Goal: Check status: Check status

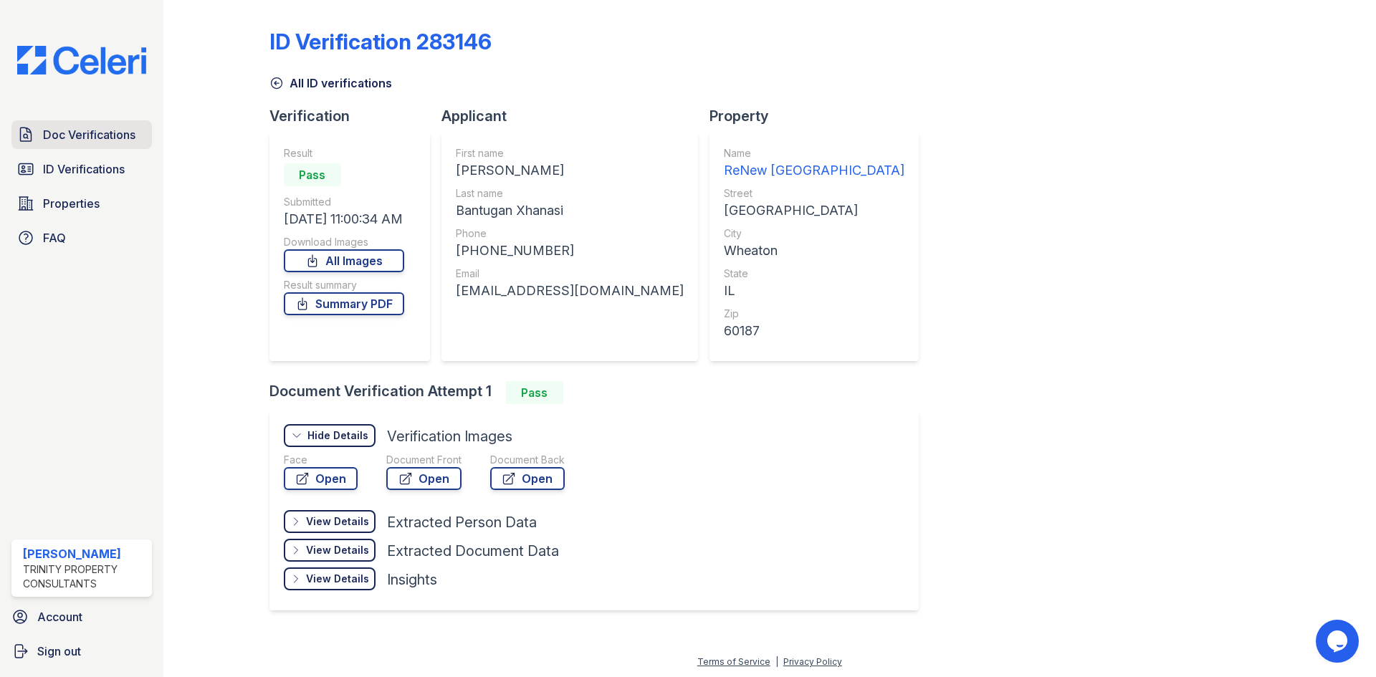
click at [90, 136] on span "Doc Verifications" at bounding box center [89, 134] width 92 height 17
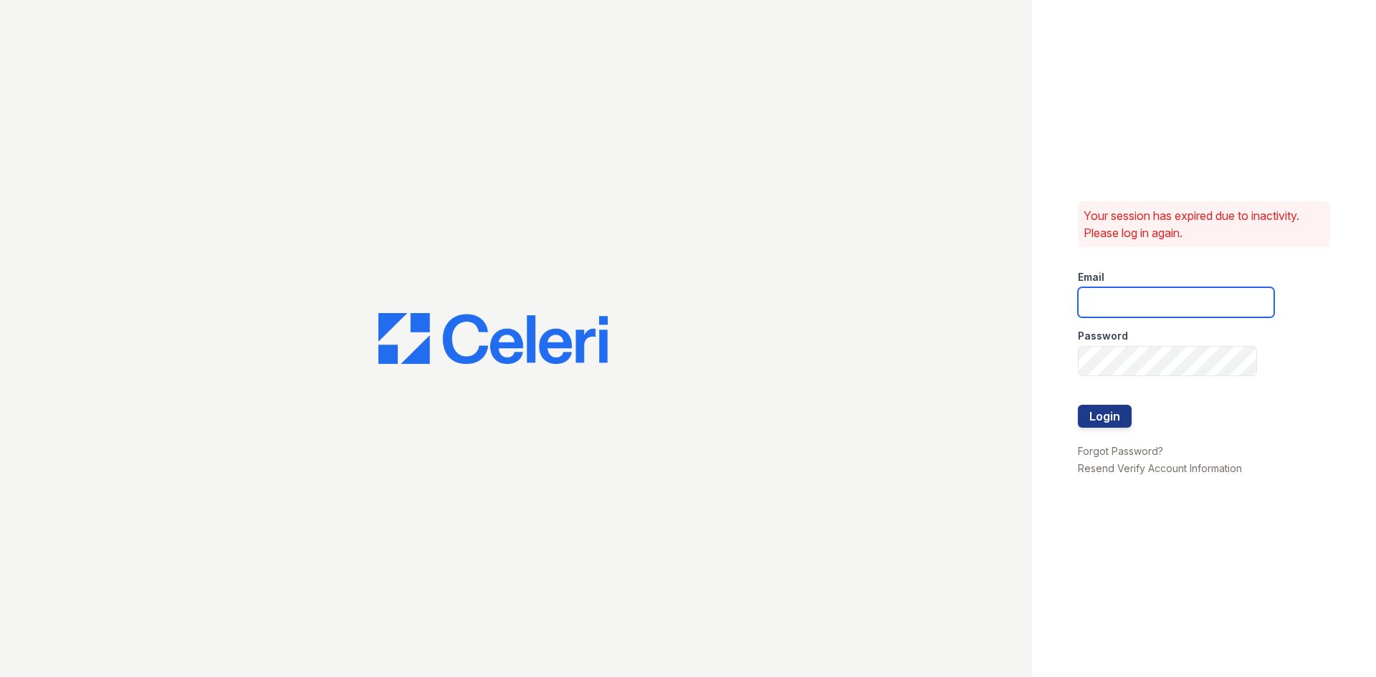
click at [1110, 310] on input "email" at bounding box center [1176, 302] width 196 height 30
type input "ccantu@trinity-pm.com"
click at [1106, 423] on button "Login" at bounding box center [1105, 416] width 54 height 23
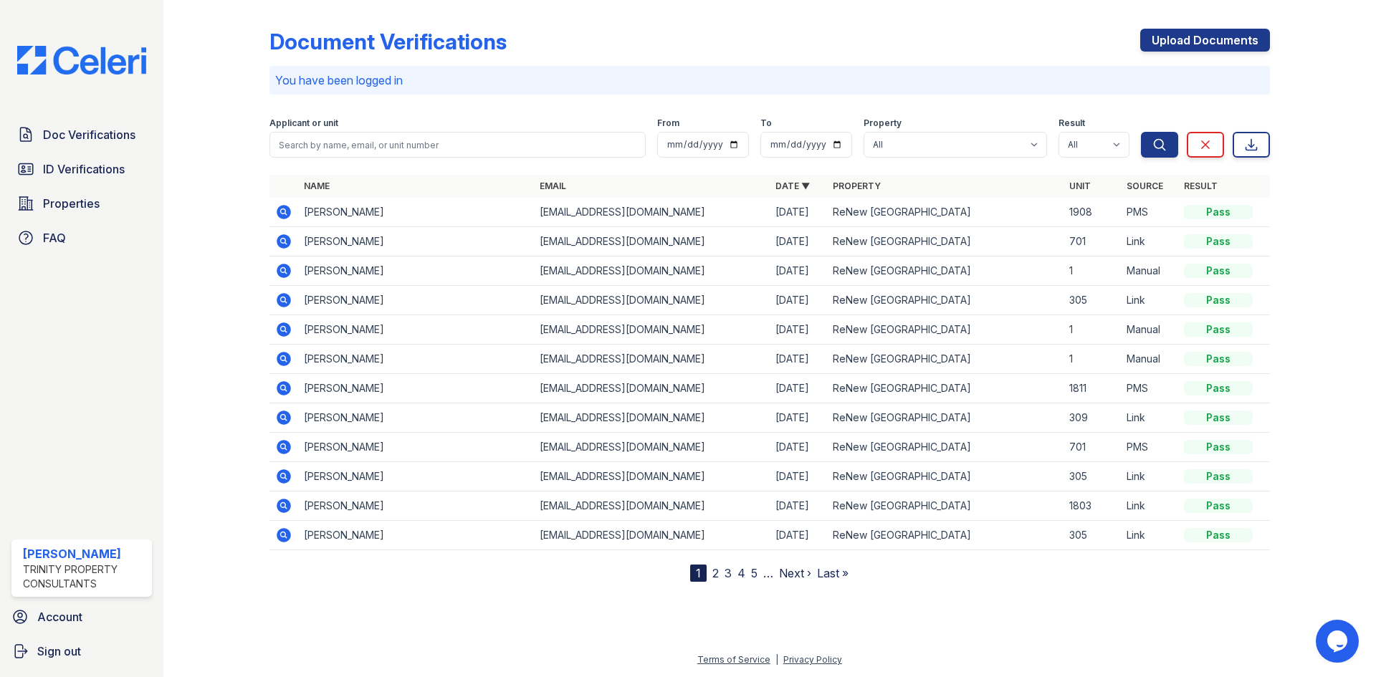
click at [287, 242] on icon at bounding box center [284, 241] width 14 height 14
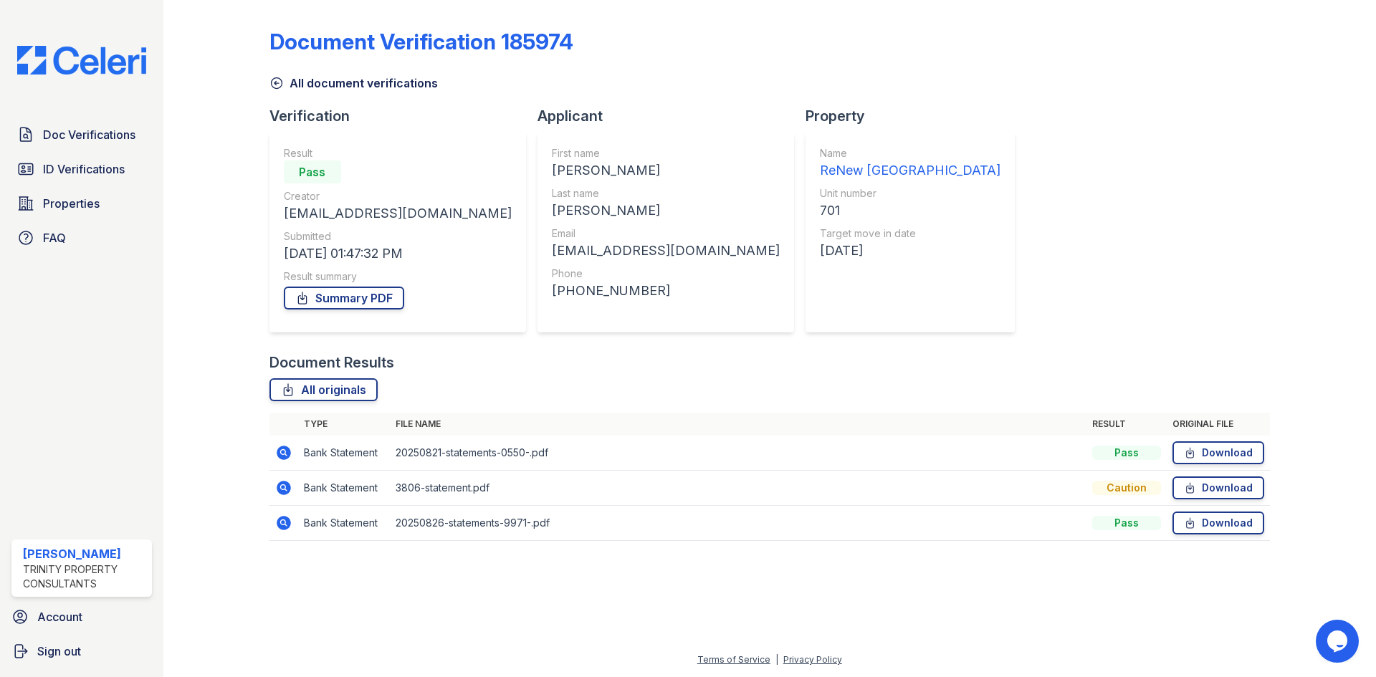
click at [282, 489] on icon at bounding box center [283, 487] width 17 height 17
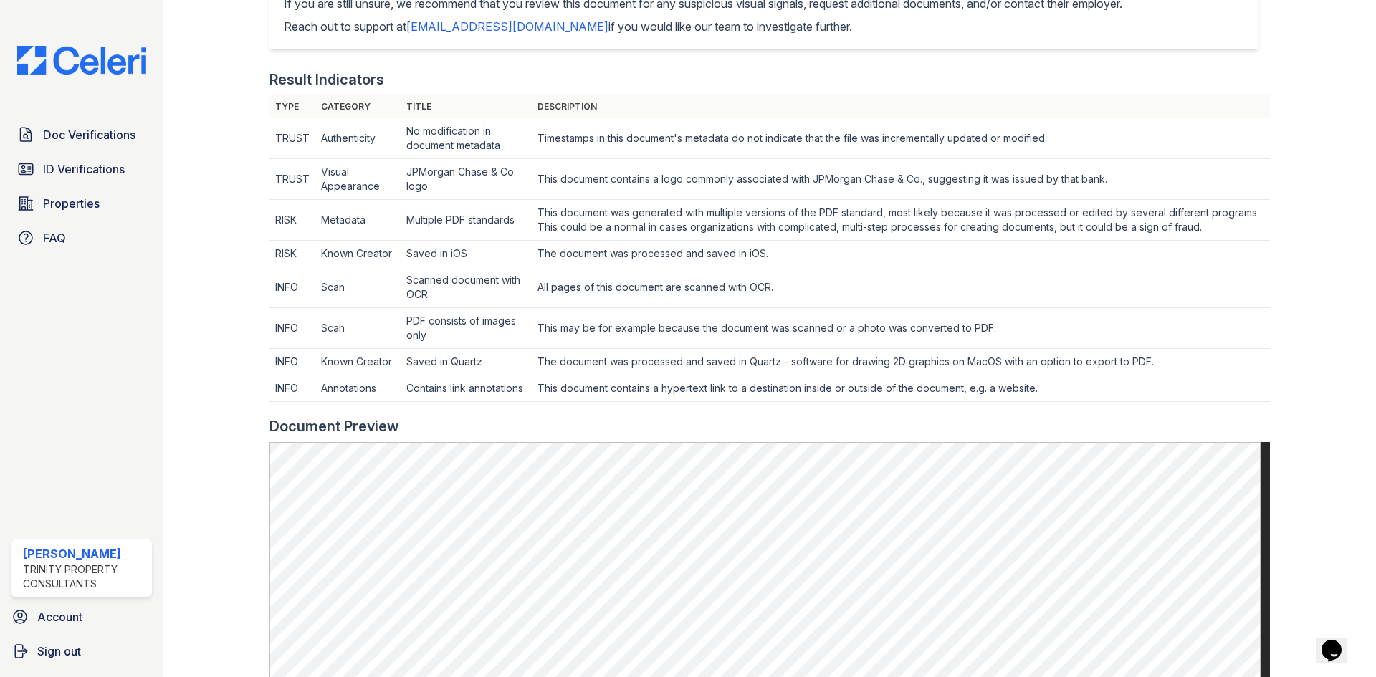
scroll to position [353, 0]
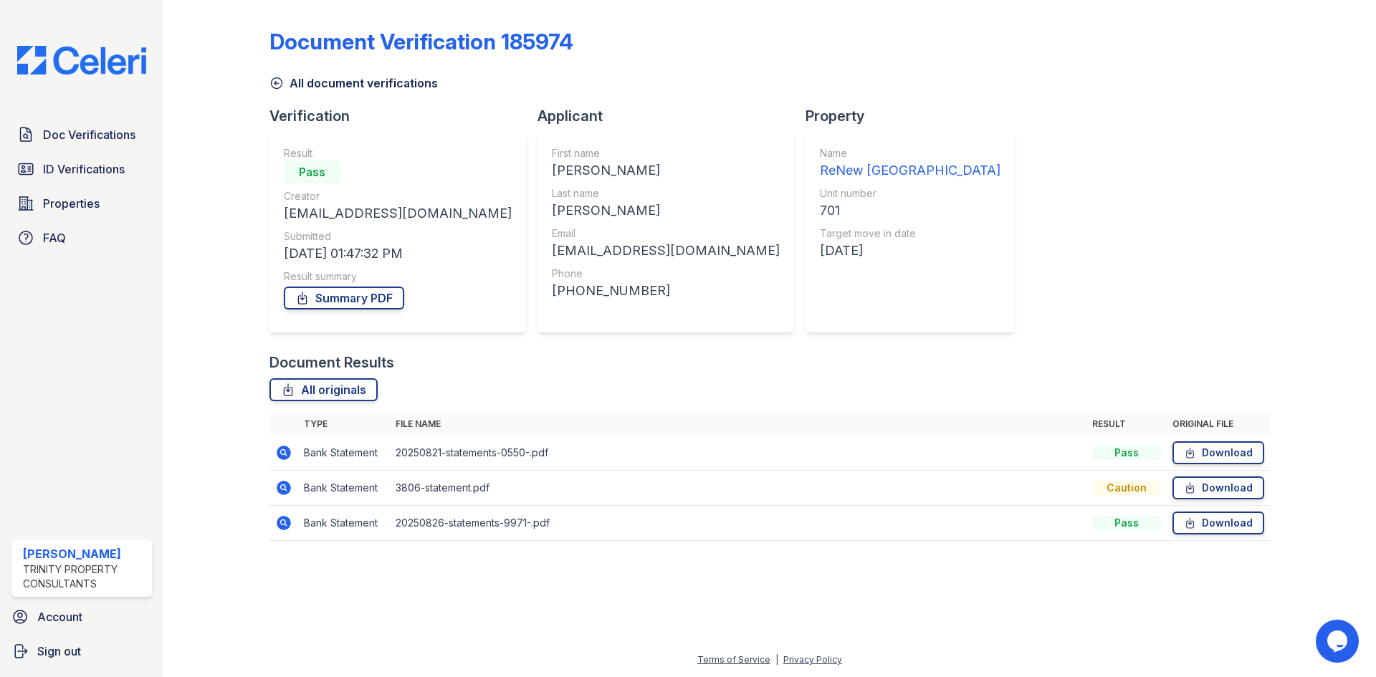
drag, startPoint x: 279, startPoint y: 451, endPoint x: 1019, endPoint y: 321, distance: 751.4
click at [279, 451] on icon at bounding box center [284, 453] width 14 height 14
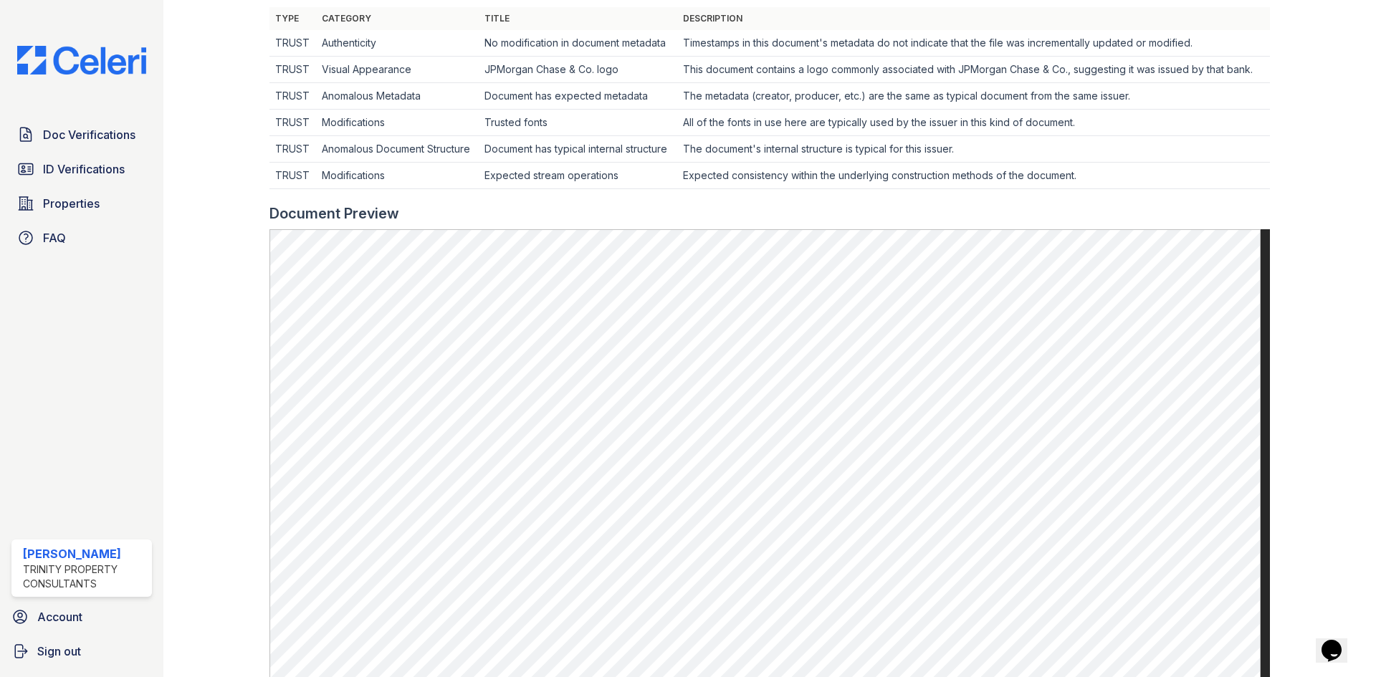
scroll to position [573, 0]
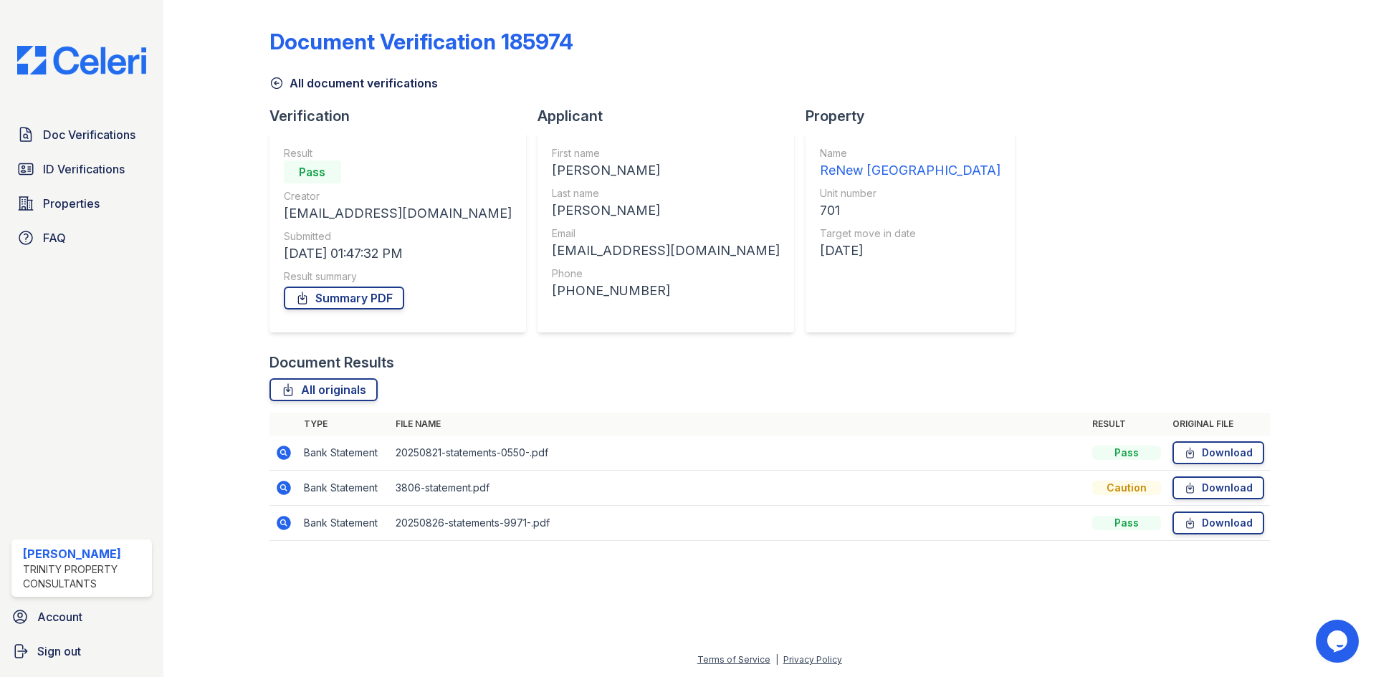
drag, startPoint x: 281, startPoint y: 524, endPoint x: 446, endPoint y: 564, distance: 170.1
click at [281, 525] on icon at bounding box center [284, 523] width 14 height 14
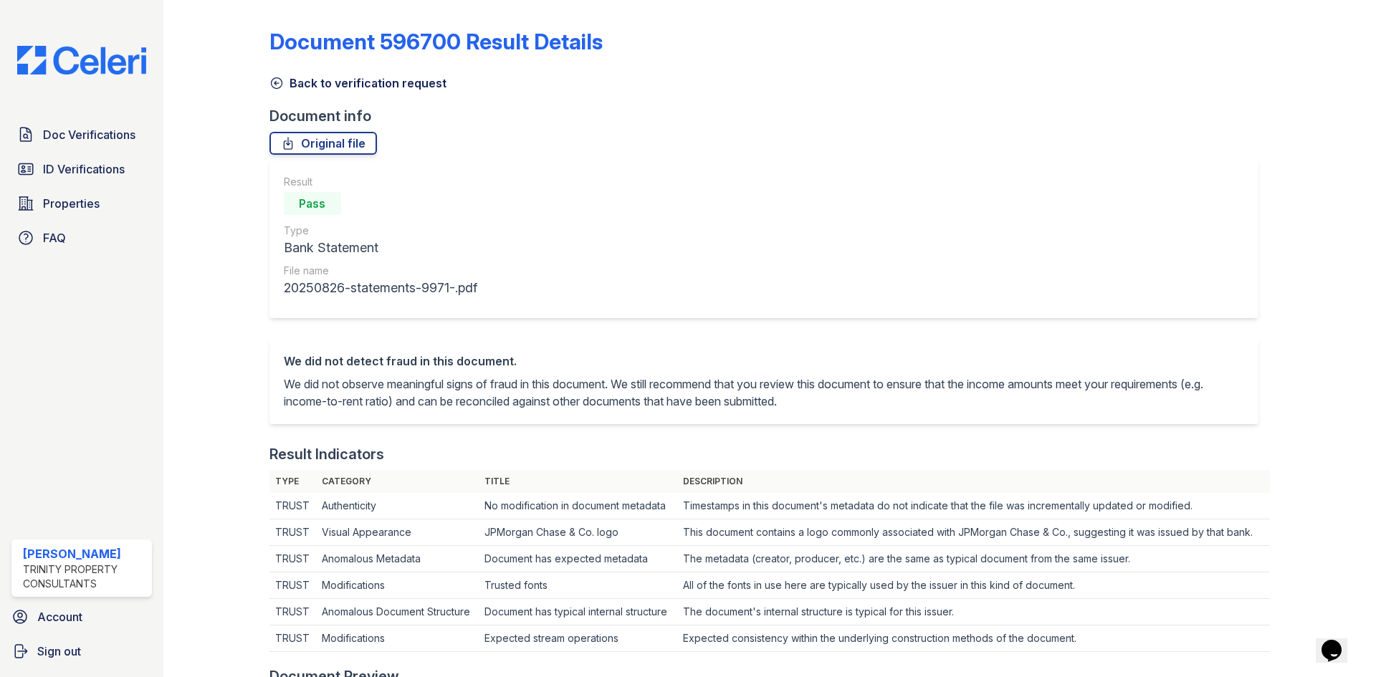
scroll to position [287, 0]
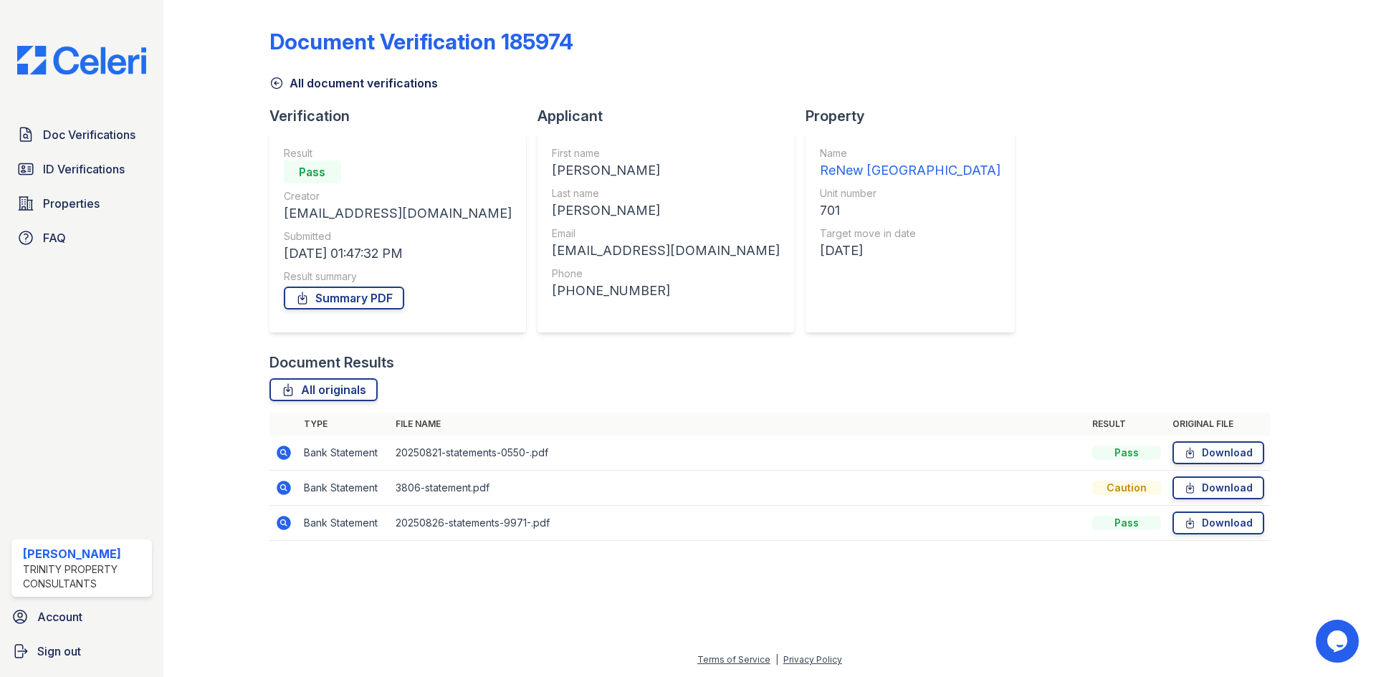
click at [282, 452] on icon at bounding box center [283, 452] width 4 height 4
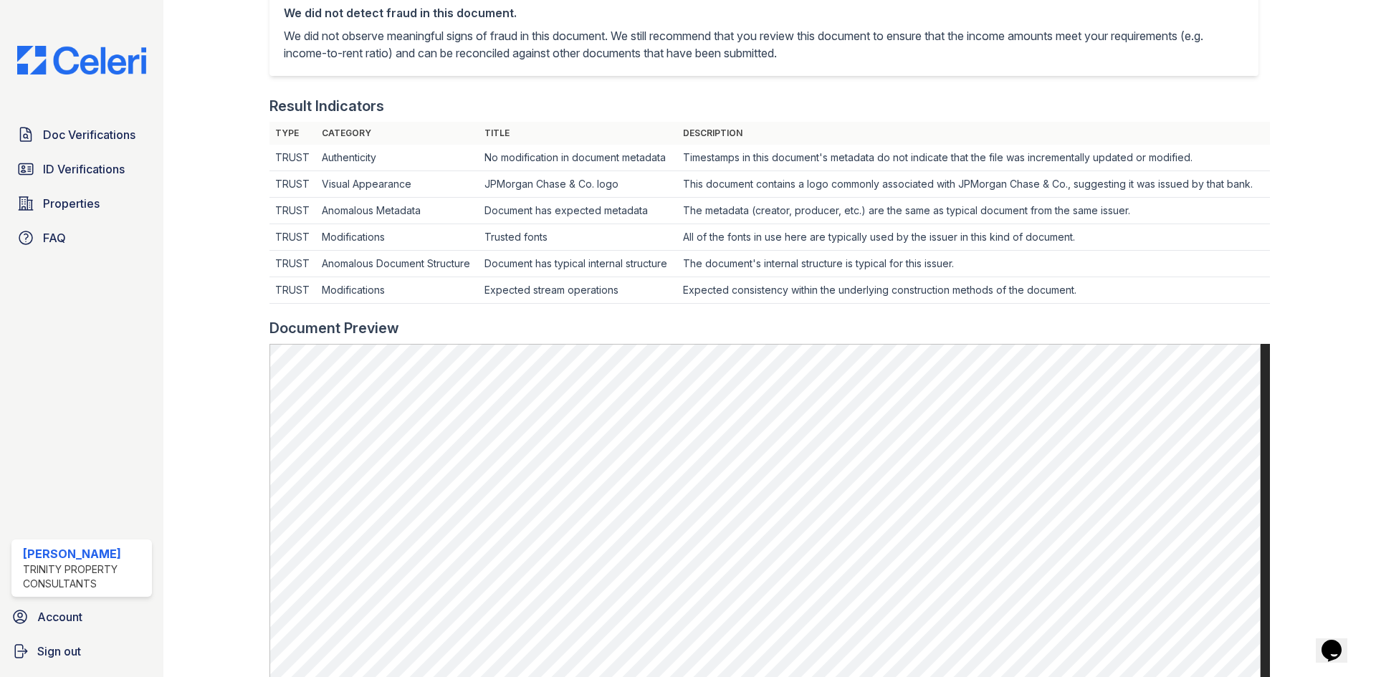
scroll to position [358, 0]
